Goal: Task Accomplishment & Management: Use online tool/utility

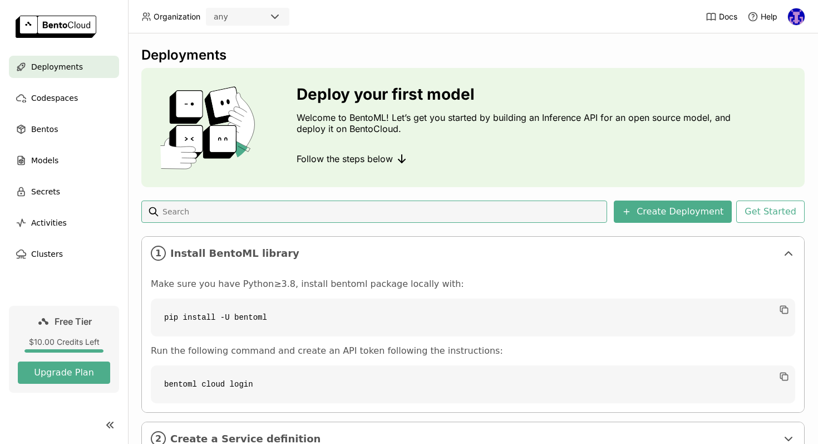
scroll to position [85, 0]
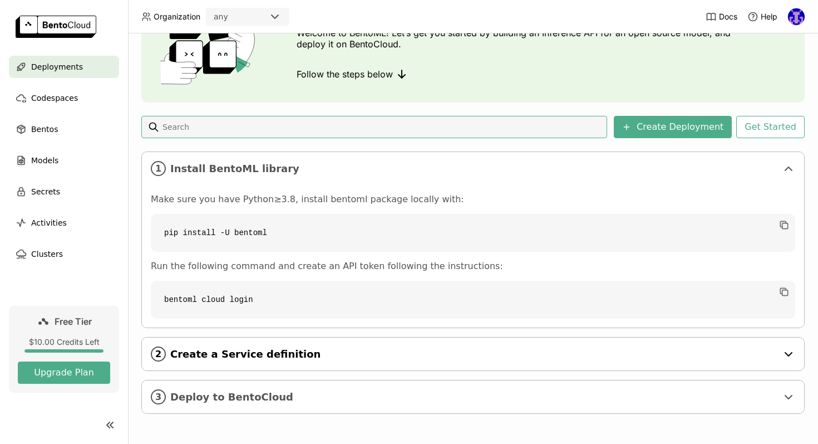
click at [494, 352] on span "Create a Service definition" at bounding box center [473, 354] width 607 height 12
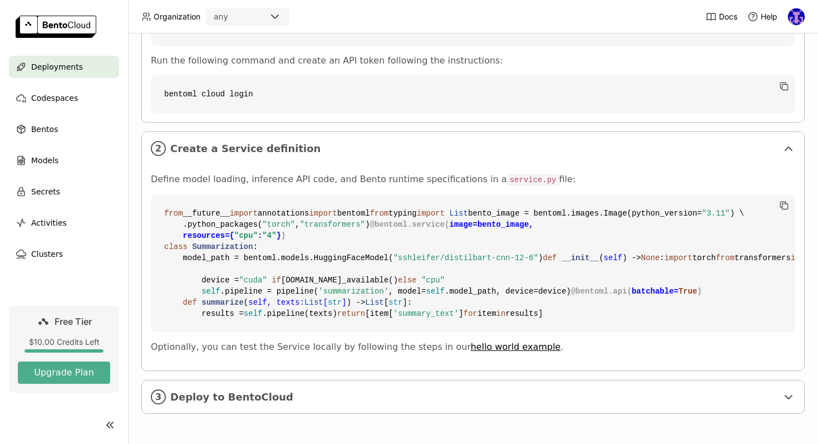
scroll to position [309, 0]
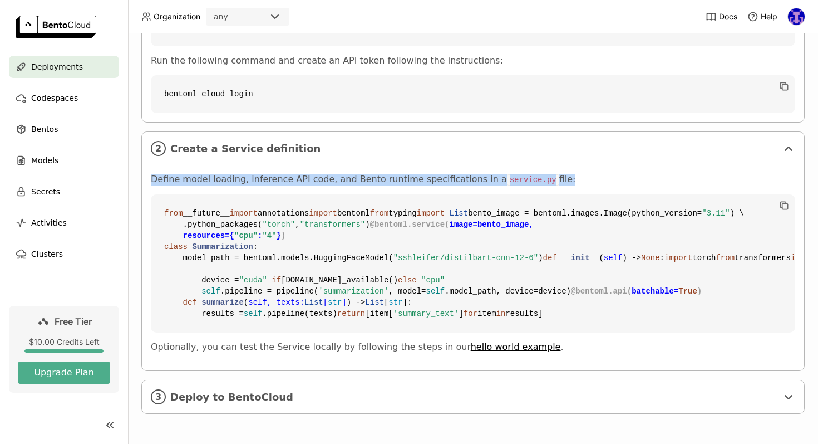
drag, startPoint x: 149, startPoint y: 164, endPoint x: 476, endPoint y: 169, distance: 327.9
click at [476, 169] on div "Define model loading, inference API code, and Bento runtime specifications in a…" at bounding box center [473, 267] width 662 height 205
click at [476, 174] on div "Define model loading, inference API code, and Bento runtime specifications in a…" at bounding box center [473, 263] width 645 height 179
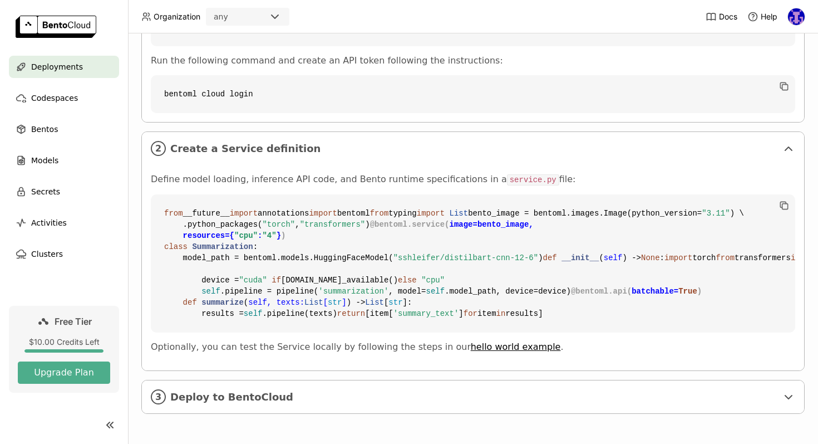
drag, startPoint x: 542, startPoint y: 160, endPoint x: 229, endPoint y: 228, distance: 319.4
click at [220, 222] on div "Define model loading, inference API code, and Bento runtime specifications in a…" at bounding box center [473, 263] width 645 height 179
click at [277, 221] on code "from __future__ import annotations import bentoml from typing import List bento…" at bounding box center [473, 263] width 645 height 138
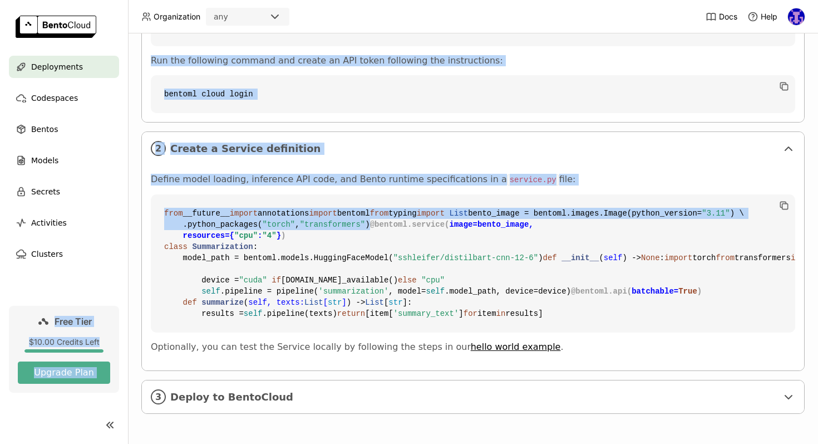
drag, startPoint x: 376, startPoint y: 268, endPoint x: 125, endPoint y: 252, distance: 252.1
click at [125, 252] on main "Deployments Codespaces Bentos Models Secrets Activities Clusters Free Tier $10.…" at bounding box center [409, 222] width 818 height 444
click at [225, 332] on code "from __future__ import annotations import bentoml from typing import List bento…" at bounding box center [473, 263] width 645 height 138
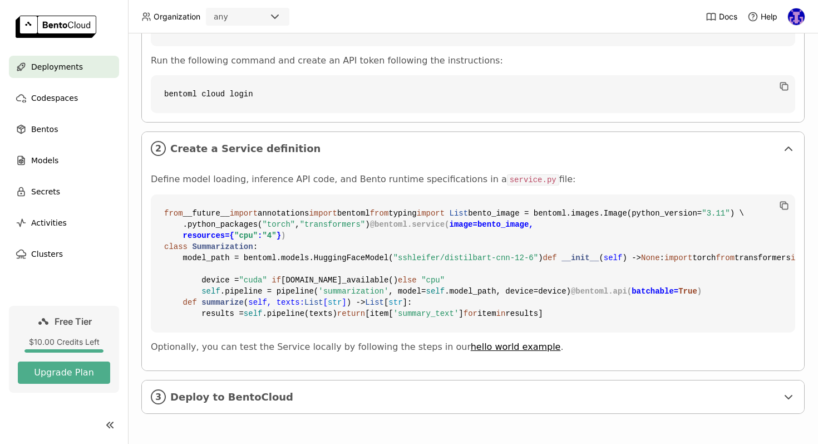
scroll to position [397, 0]
drag, startPoint x: 299, startPoint y: 235, endPoint x: 180, endPoint y: 233, distance: 119.2
click at [180, 233] on code "from __future__ import annotations import bentoml from typing import List bento…" at bounding box center [473, 263] width 645 height 138
drag, startPoint x: 535, startPoint y: 228, endPoint x: 400, endPoint y: 227, distance: 135.3
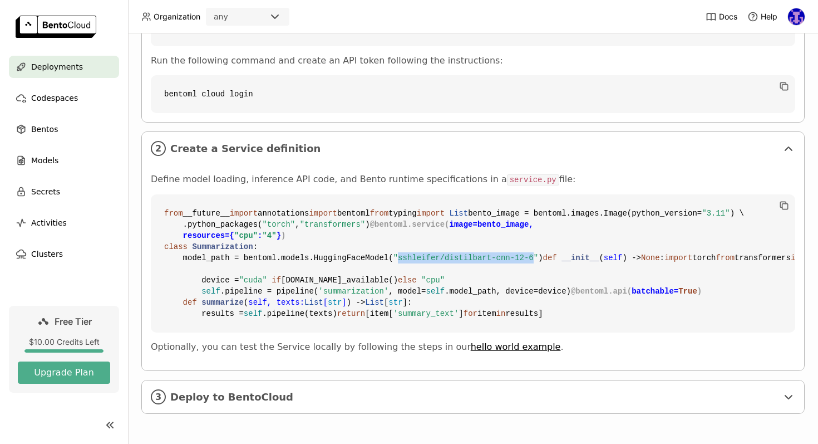
click at [400, 253] on span ""sshleifer/distilbart-cnn-12-6"" at bounding box center [466, 257] width 145 height 9
click at [348, 220] on code "from __future__ import annotations import bentoml from typing import List bento…" at bounding box center [473, 263] width 645 height 138
click at [350, 227] on code "from __future__ import annotations import bentoml from typing import List bento…" at bounding box center [473, 263] width 645 height 138
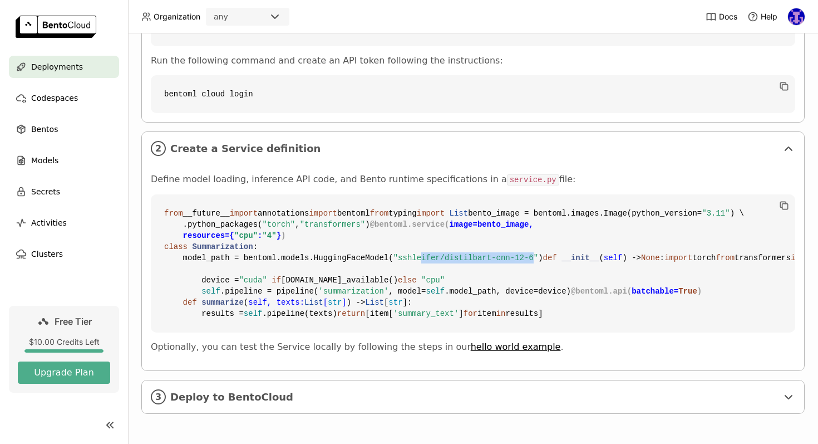
drag, startPoint x: 536, startPoint y: 225, endPoint x: 404, endPoint y: 222, distance: 132.5
click at [404, 222] on code "from __future__ import annotations import bentoml from typing import List bento…" at bounding box center [473, 263] width 645 height 138
drag, startPoint x: 400, startPoint y: 263, endPoint x: 278, endPoint y: 262, distance: 121.9
click at [279, 263] on code "from __future__ import annotations import bentoml from typing import List bento…" at bounding box center [473, 263] width 645 height 138
click at [334, 296] on span "'summarization'" at bounding box center [353, 291] width 70 height 9
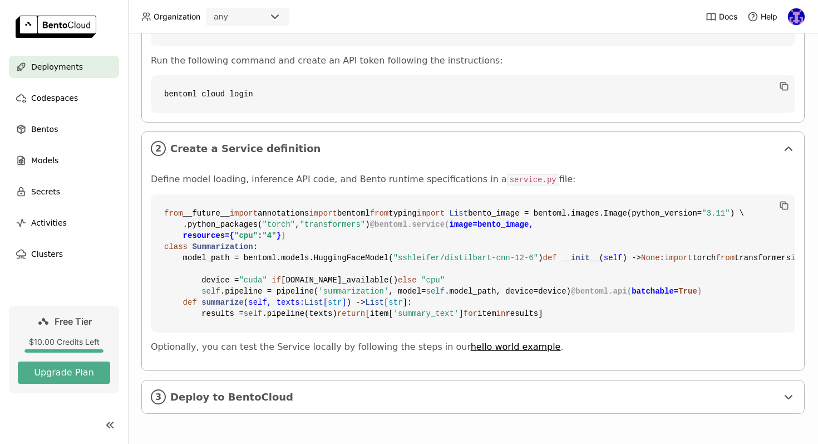
scroll to position [490, 0]
click at [318, 397] on span "Deploy to BentoCloud" at bounding box center [473, 397] width 607 height 12
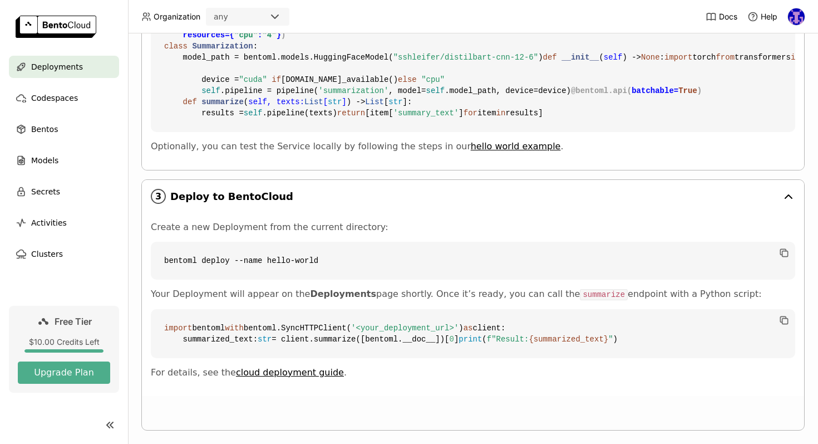
click at [318, 203] on span "Deploy to BentoCloud" at bounding box center [473, 196] width 607 height 12
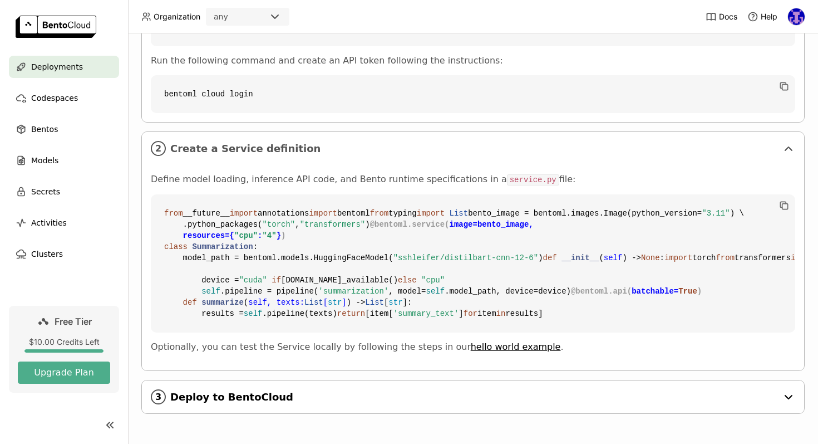
click at [287, 402] on span "Deploy to BentoCloud" at bounding box center [473, 397] width 607 height 12
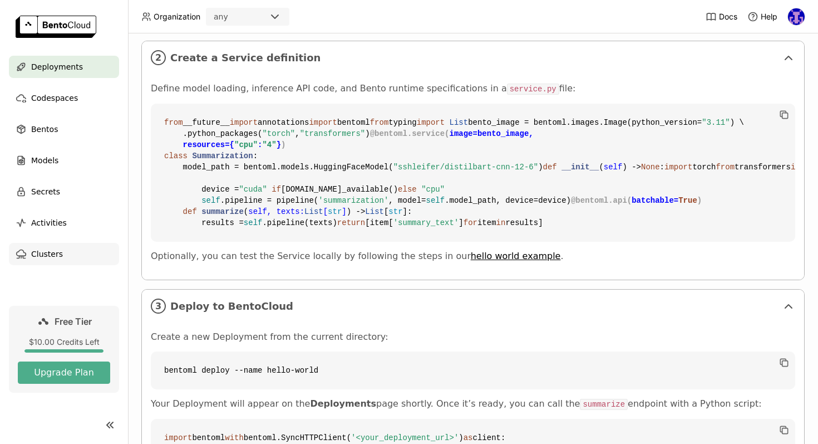
scroll to position [290, 0]
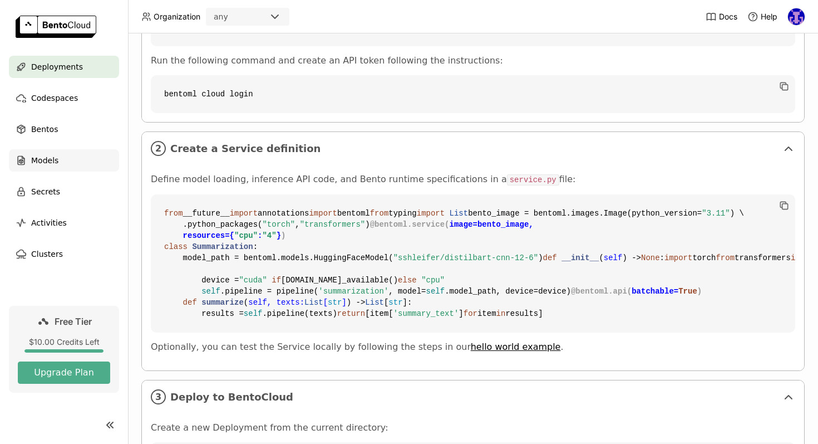
click at [71, 164] on div "Models" at bounding box center [64, 160] width 110 height 22
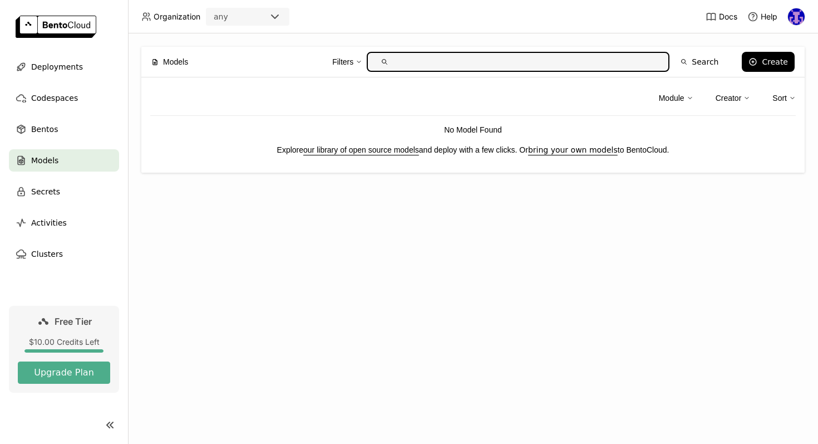
click at [345, 145] on link "our library of open source models" at bounding box center [361, 149] width 116 height 9
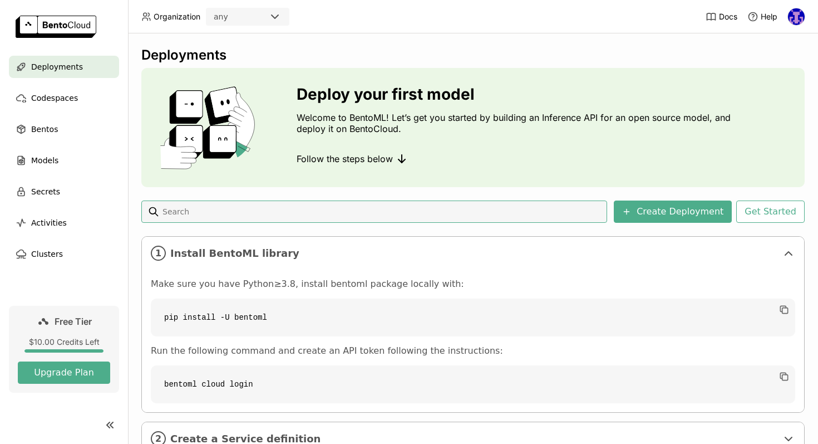
scroll to position [85, 0]
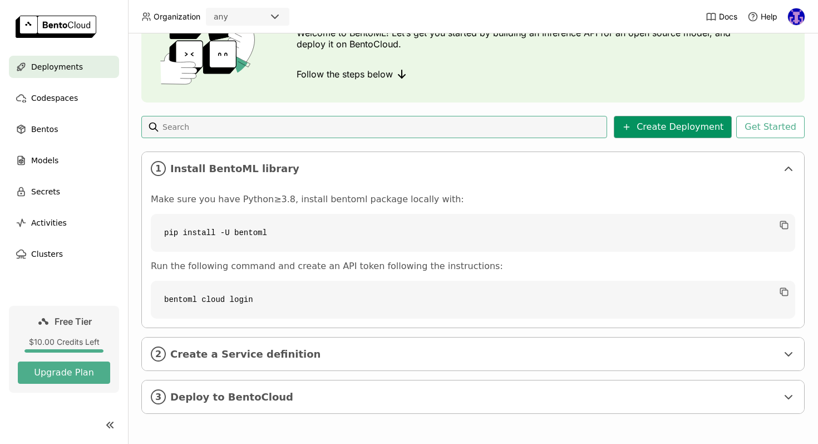
click at [675, 132] on button "Create Deployment" at bounding box center [673, 127] width 118 height 22
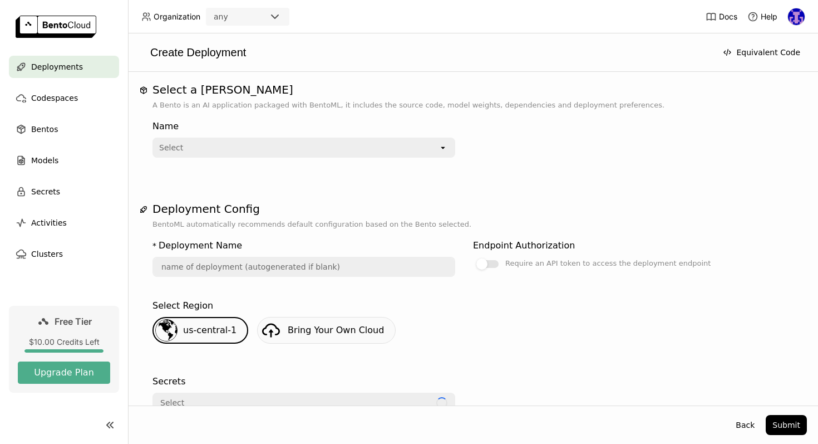
click at [801, 19] on img at bounding box center [796, 16] width 17 height 17
